Goal: Navigation & Orientation: Find specific page/section

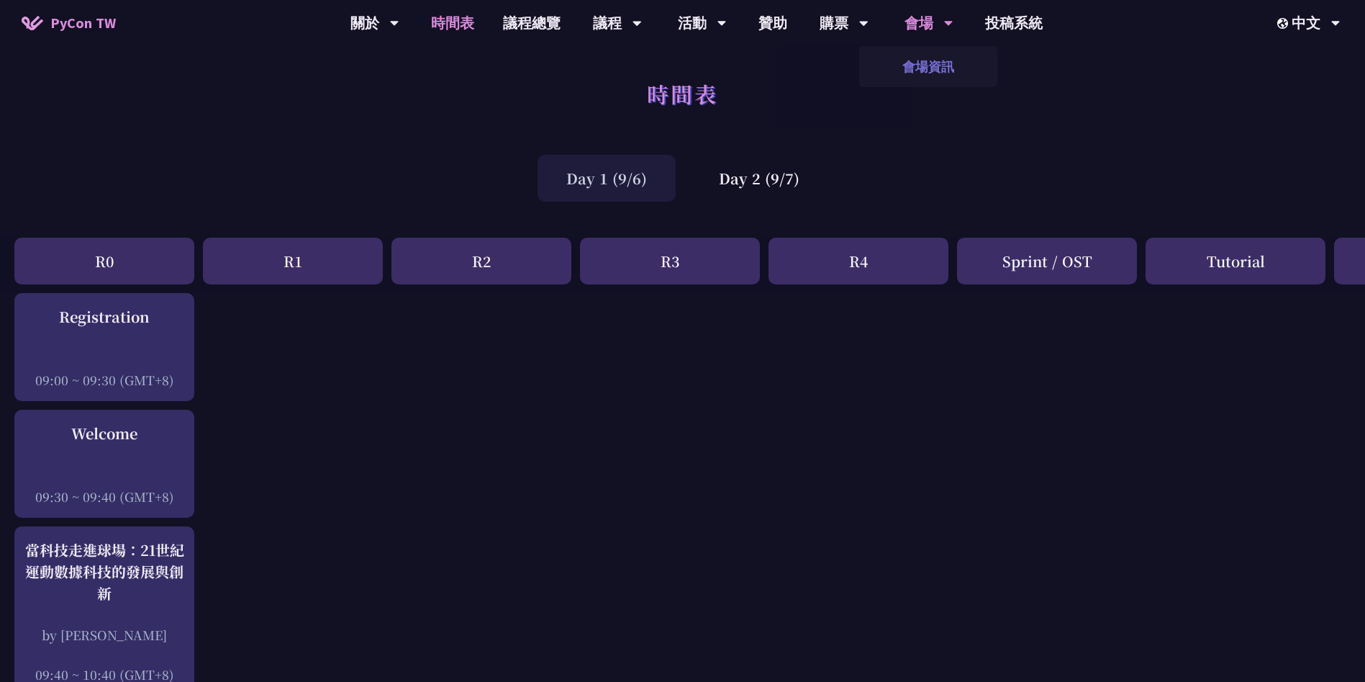
click at [938, 54] on link "會場資訊" at bounding box center [928, 67] width 138 height 34
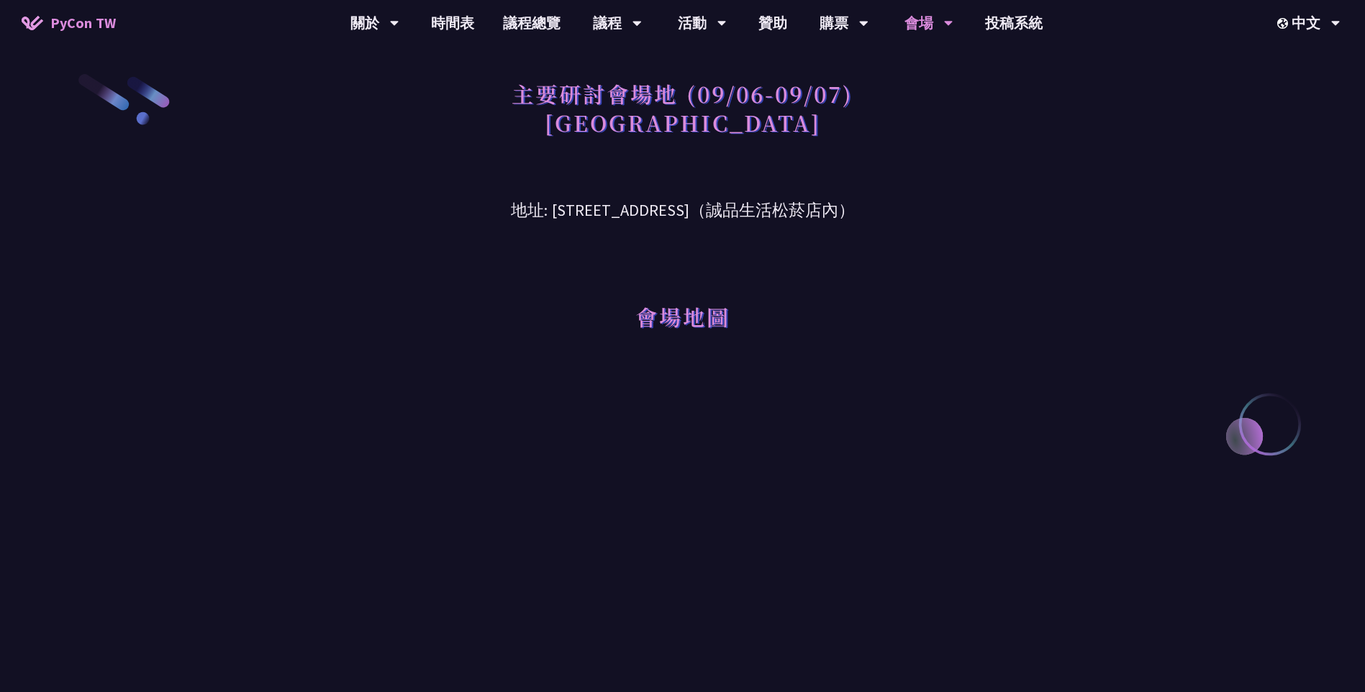
drag, startPoint x: 515, startPoint y: 208, endPoint x: 871, endPoint y: 209, distance: 355.5
click at [871, 209] on h3 "地址: [STREET_ADDRESS]（誠品生活松菸店內）" at bounding box center [683, 199] width 748 height 47
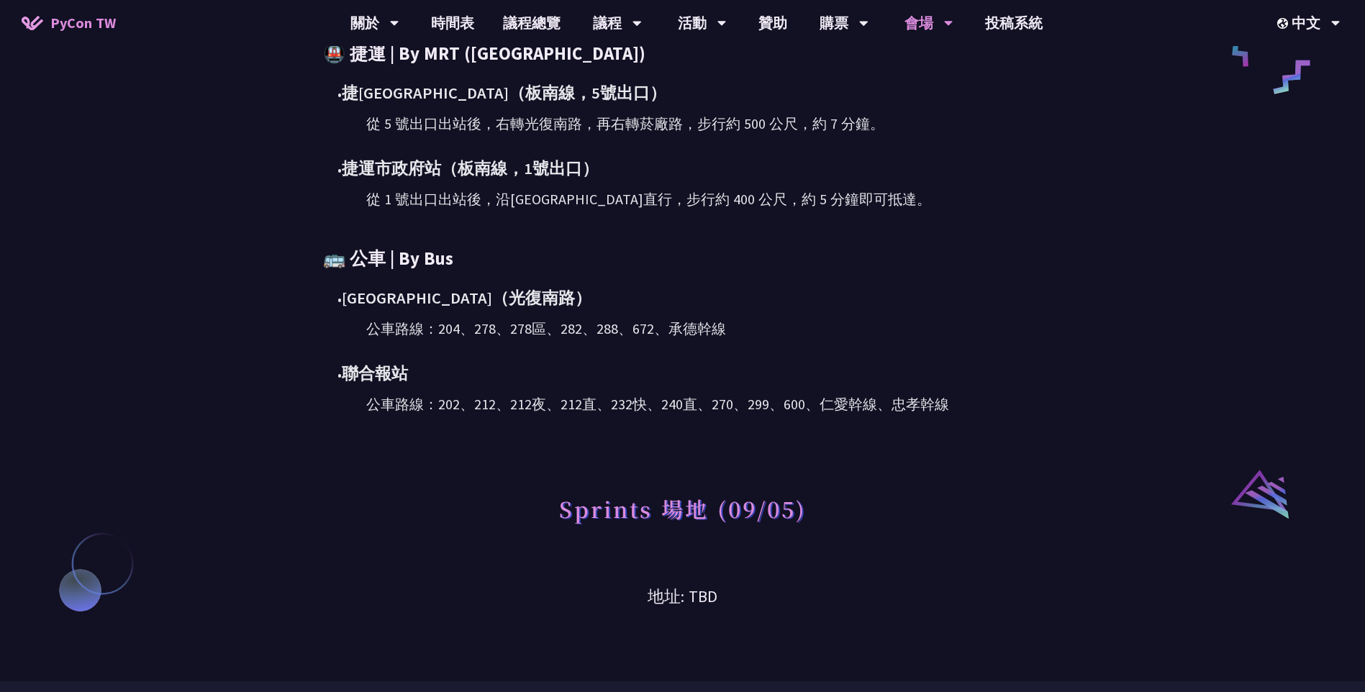
scroll to position [792, 0]
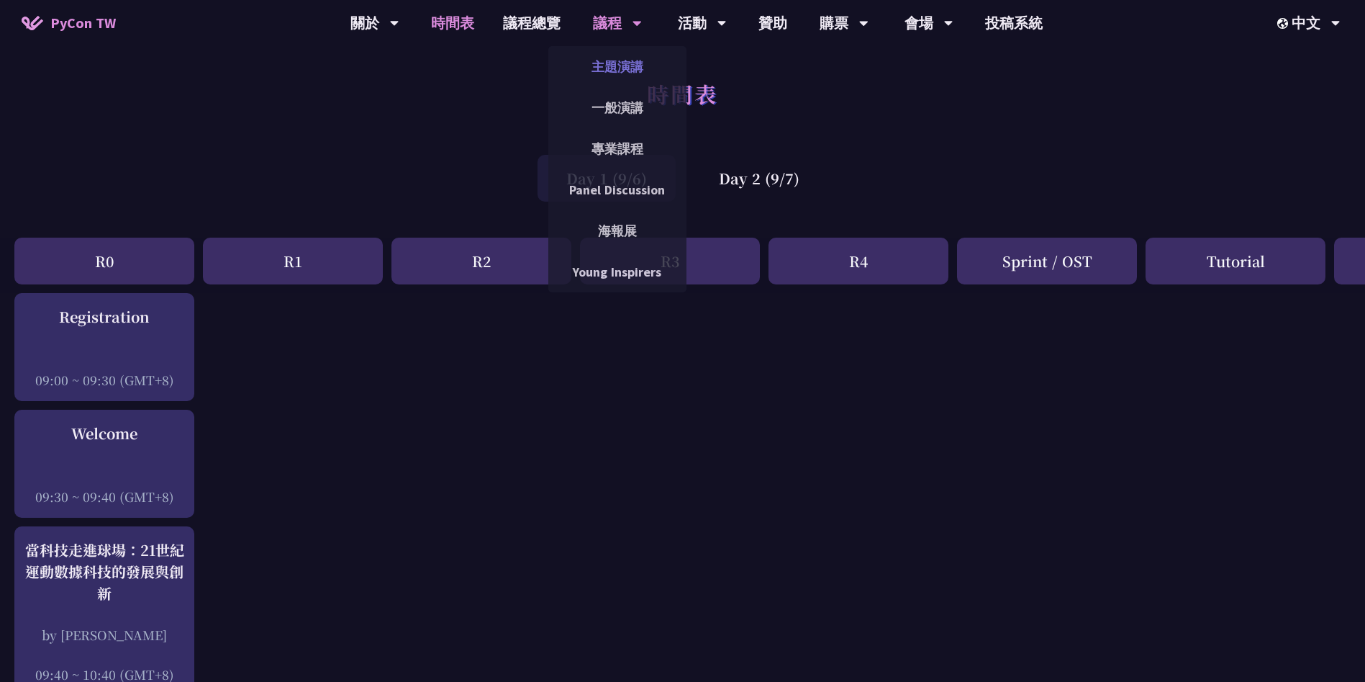
click at [625, 61] on link "主題演講" at bounding box center [617, 67] width 138 height 34
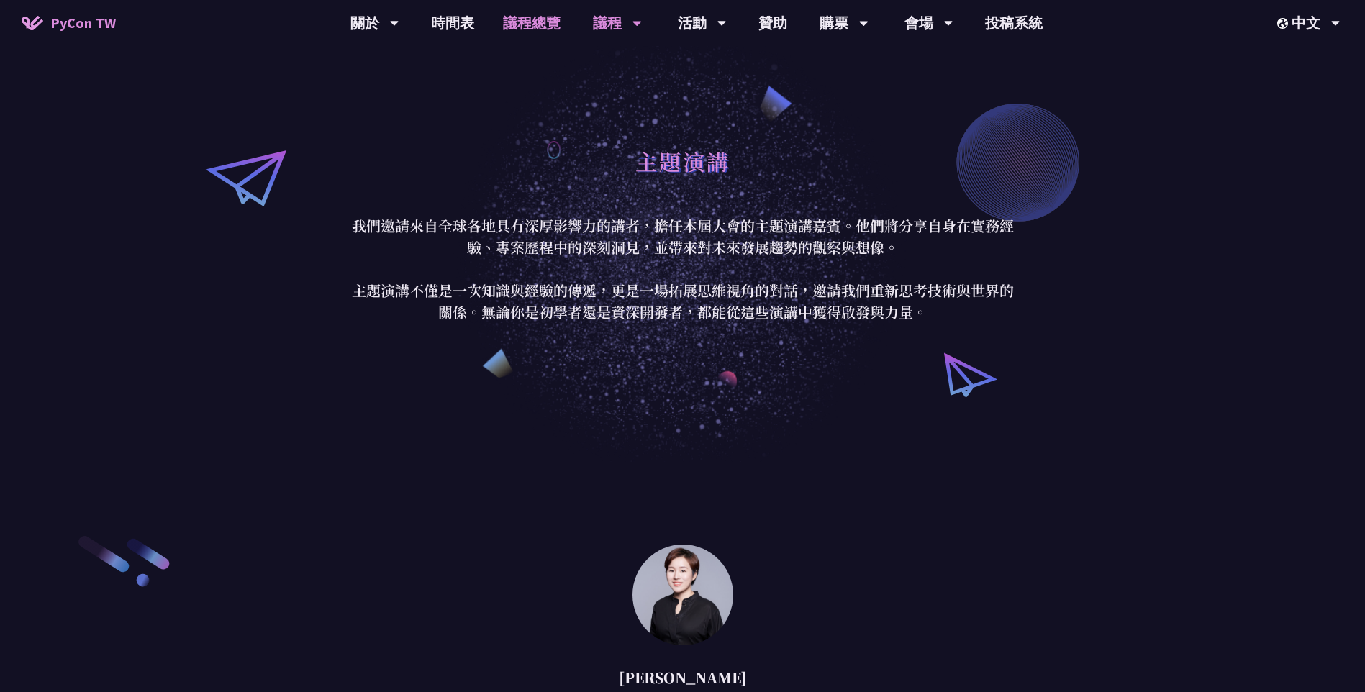
click at [538, 34] on link "議程總覽" at bounding box center [532, 23] width 86 height 46
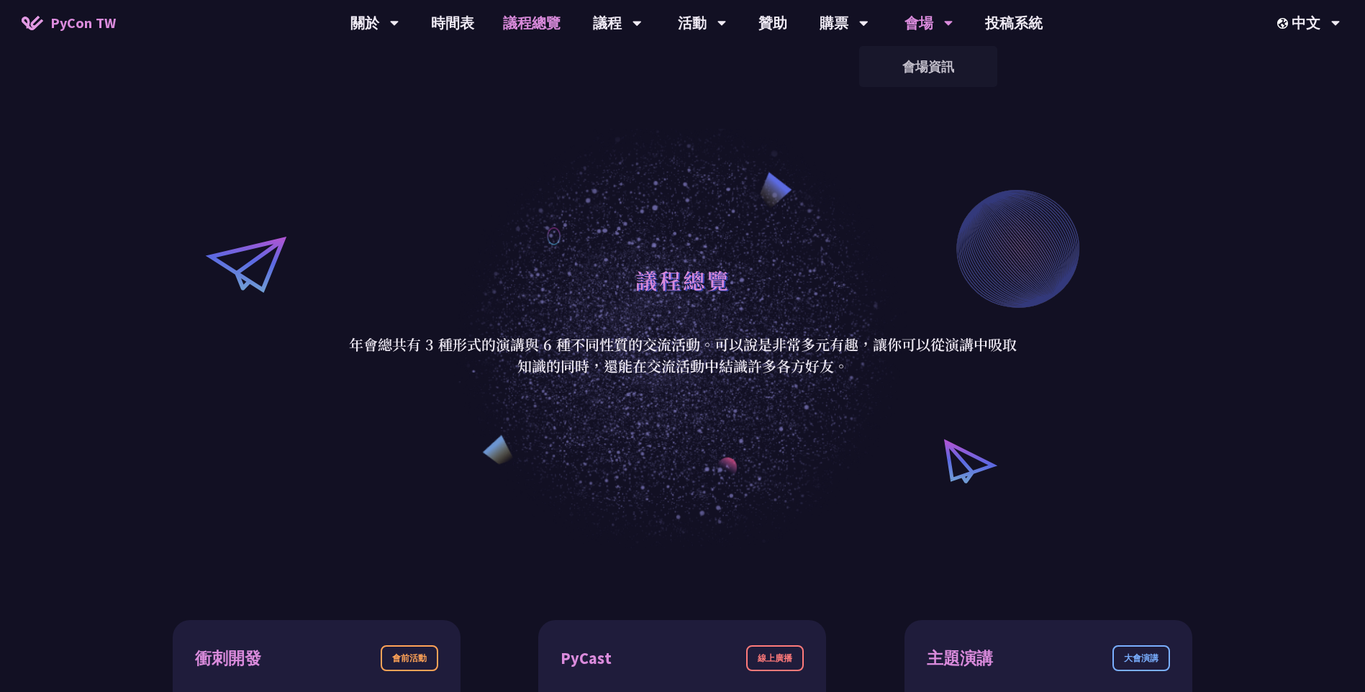
click at [399, 28] on div "會場" at bounding box center [374, 23] width 49 height 46
click at [930, 58] on link "會場資訊" at bounding box center [928, 67] width 138 height 34
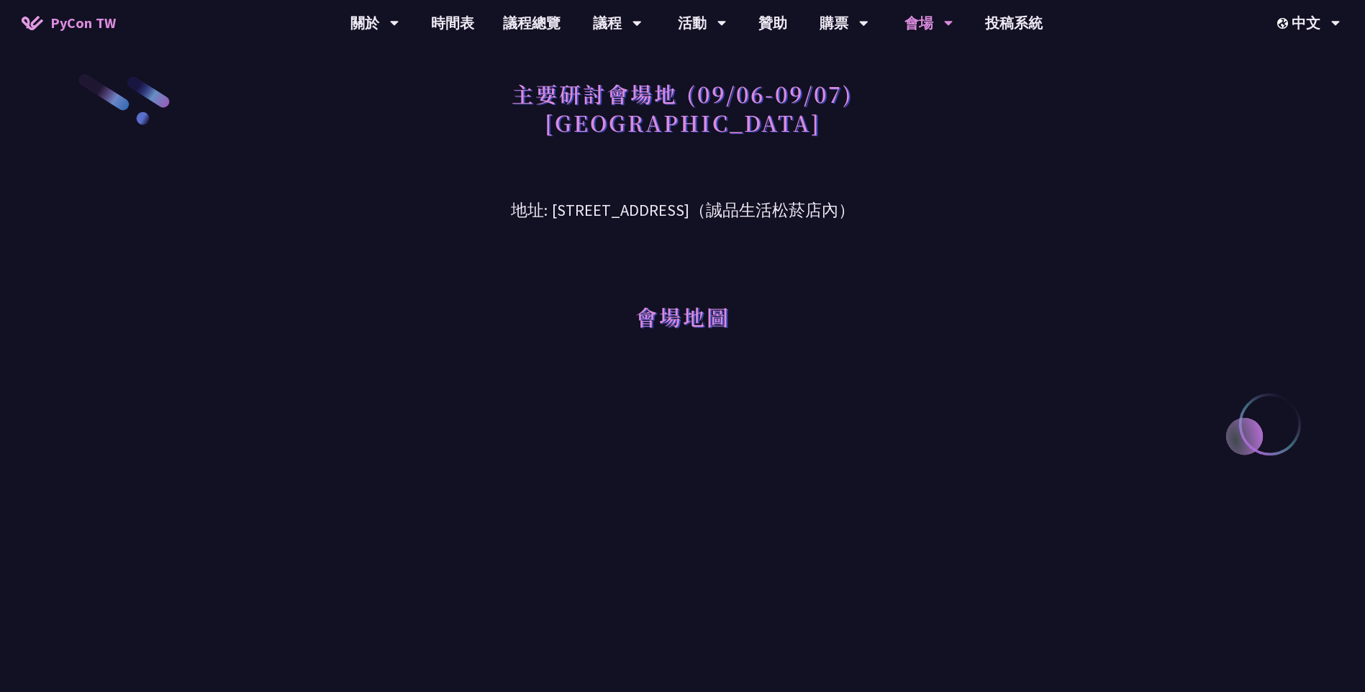
click at [1054, 322] on div "會場地圖" at bounding box center [683, 297] width 748 height 148
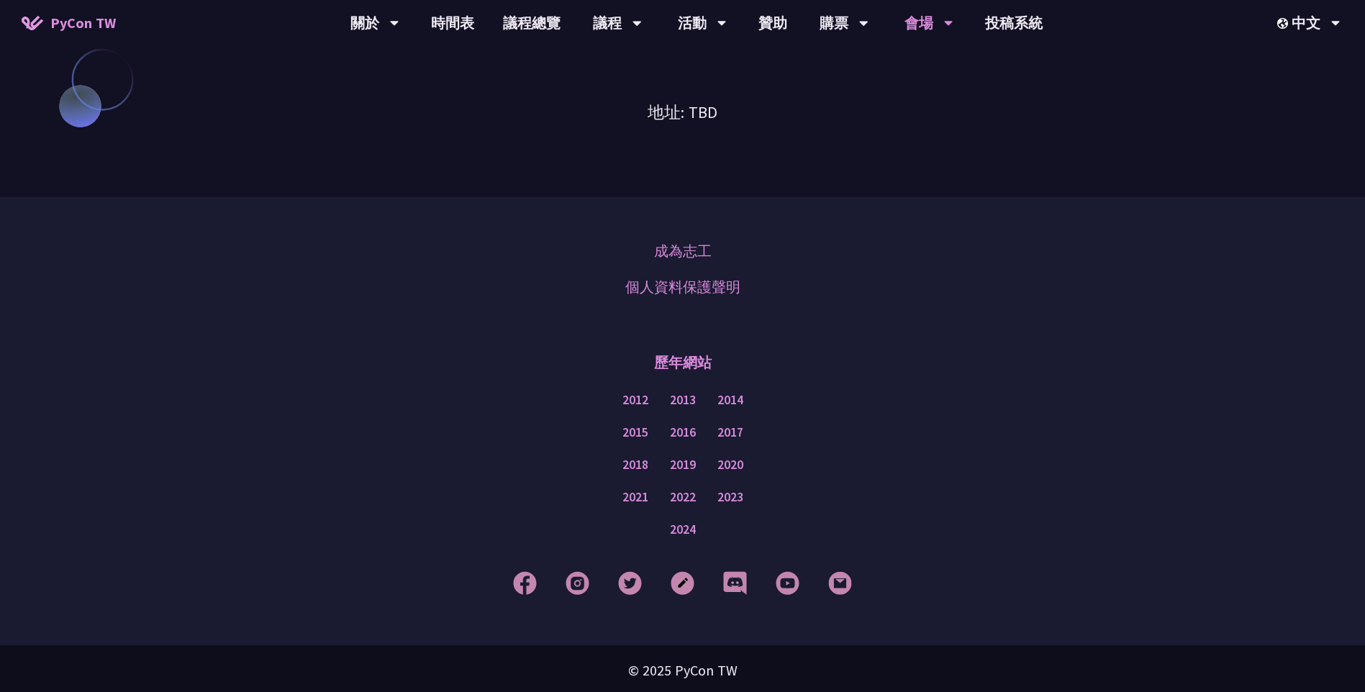
scroll to position [1275, 0]
